Goal: Task Accomplishment & Management: Complete application form

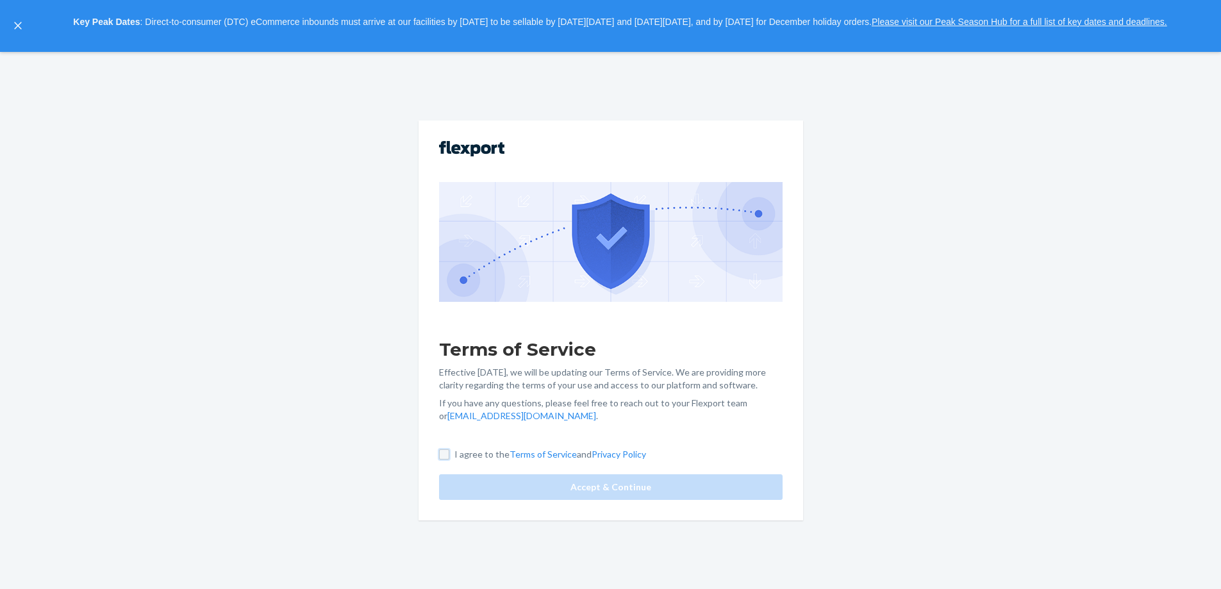
click at [449, 455] on input "I agree to the Terms of Service and Privacy Policy" at bounding box center [444, 454] width 10 height 10
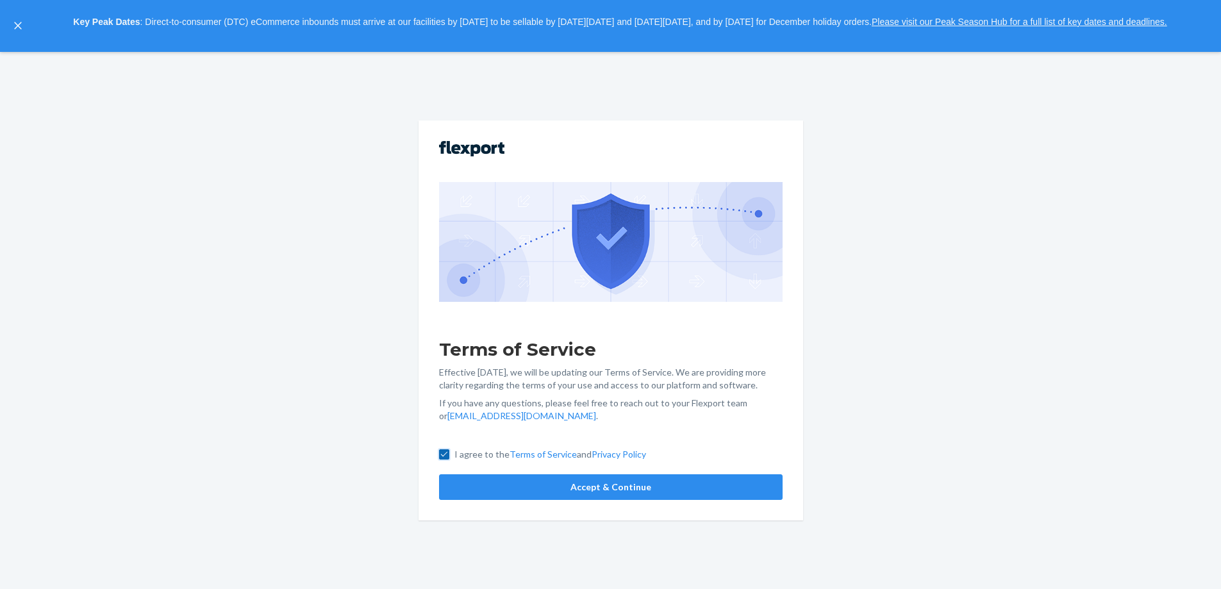
click at [446, 455] on input "I agree to the Terms of Service and Privacy Policy" at bounding box center [444, 454] width 10 height 10
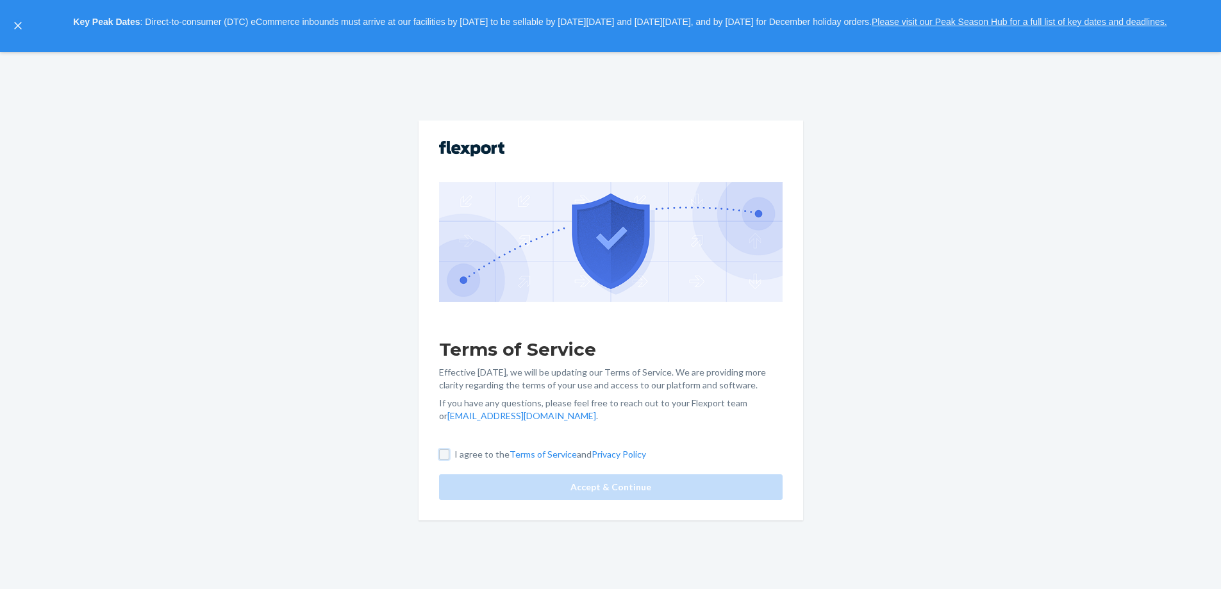
click at [448, 455] on input "I agree to the Terms of Service and Privacy Policy" at bounding box center [444, 454] width 10 height 10
checkbox input "true"
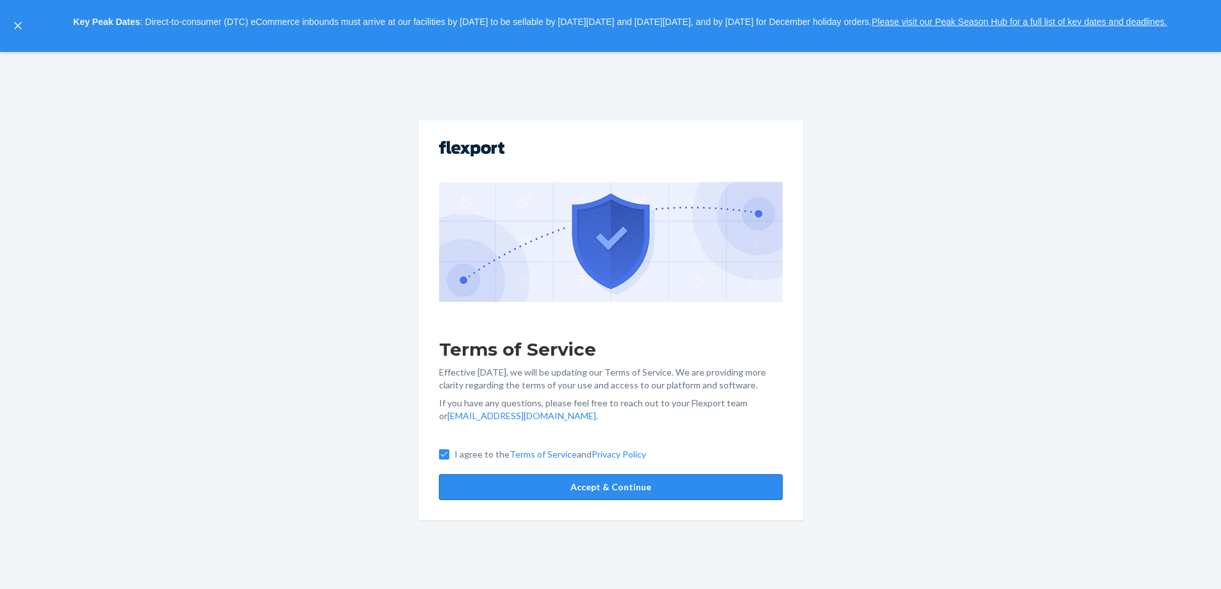
click at [510, 489] on button "Accept & Continue" at bounding box center [611, 487] width 344 height 26
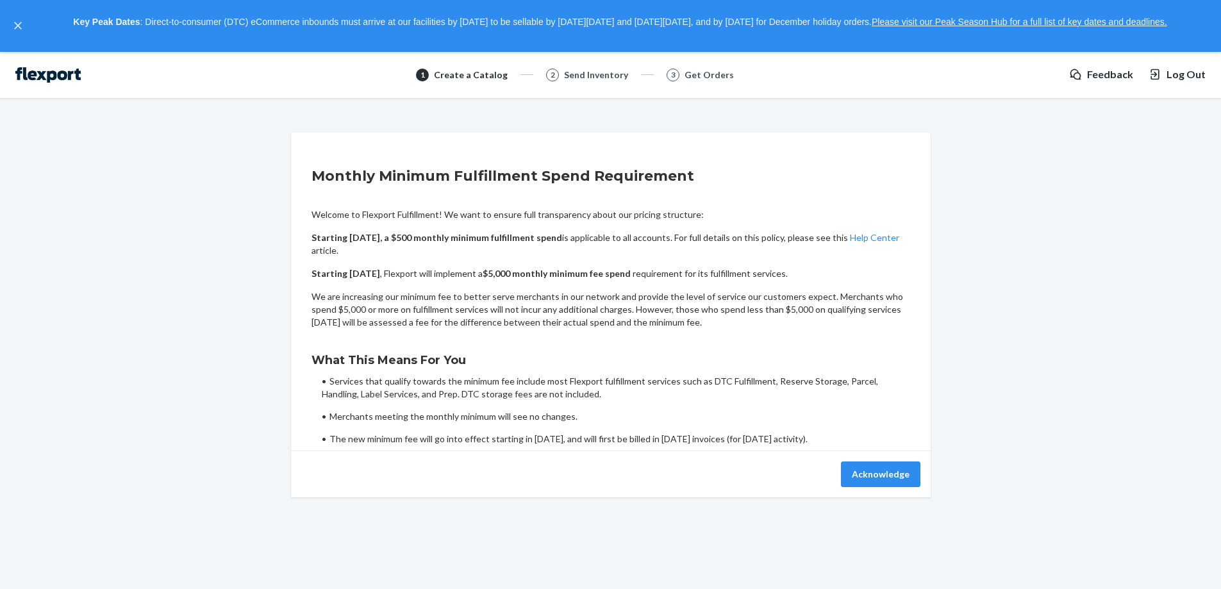
click at [565, 487] on div "Acknowledge" at bounding box center [610, 475] width 619 height 26
click at [874, 476] on button "Acknowledge" at bounding box center [881, 475] width 80 height 26
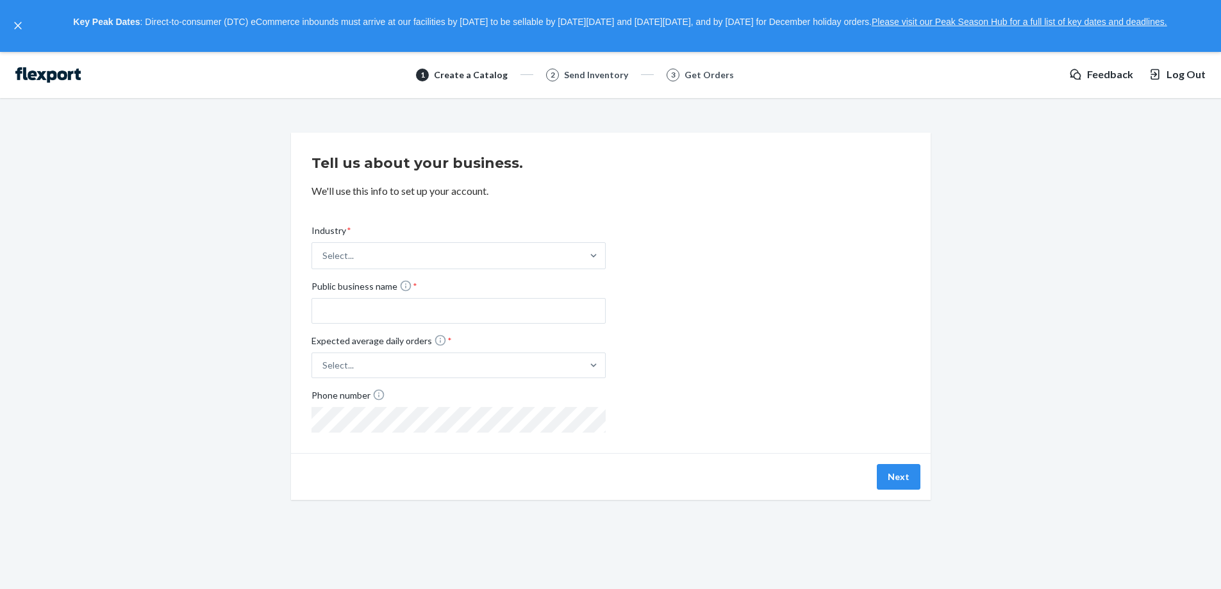
click at [24, 23] on div at bounding box center [21, 26] width 19 height 29
